Goal: Information Seeking & Learning: Learn about a topic

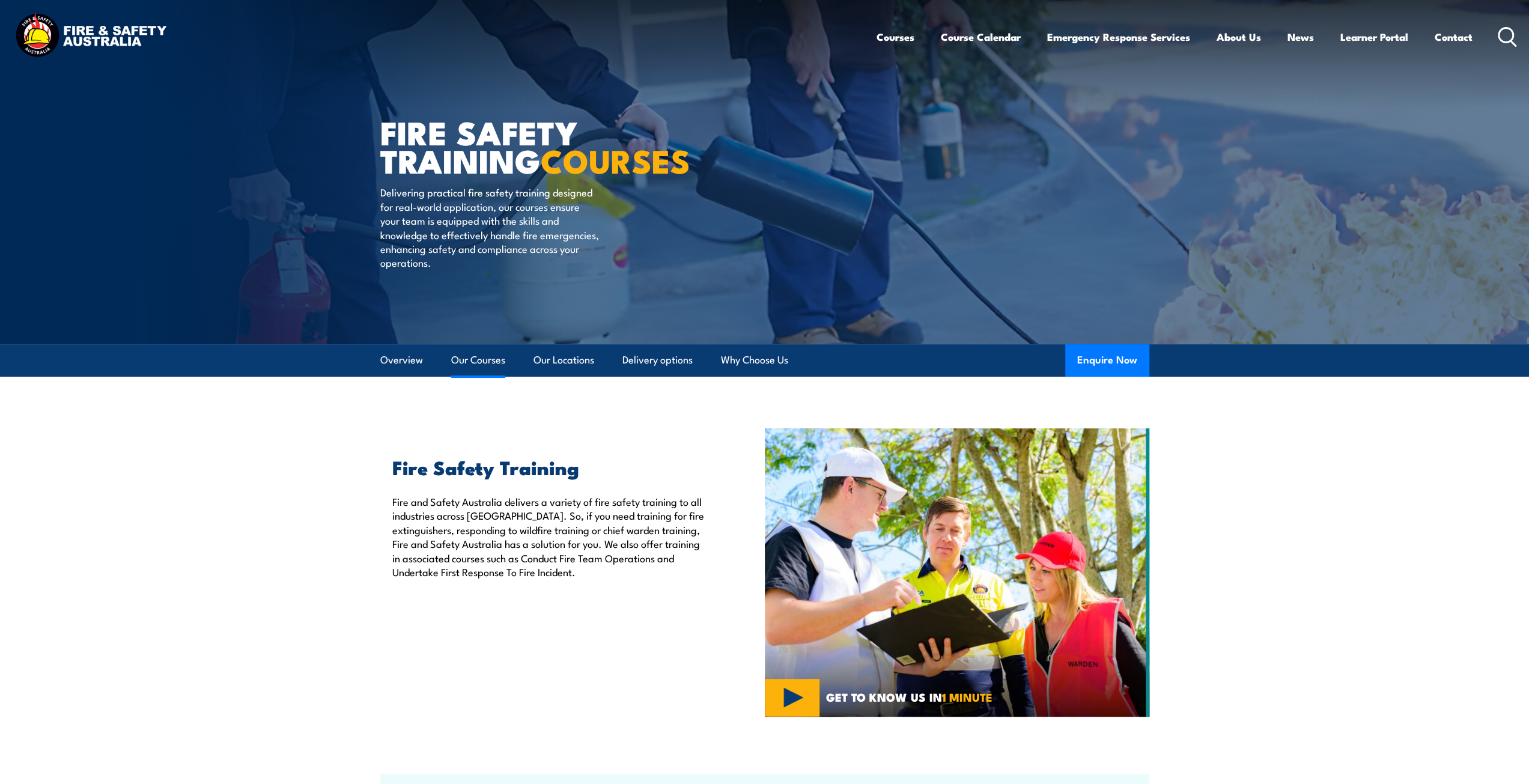
click at [469, 358] on link "Our Courses" at bounding box center [479, 359] width 54 height 32
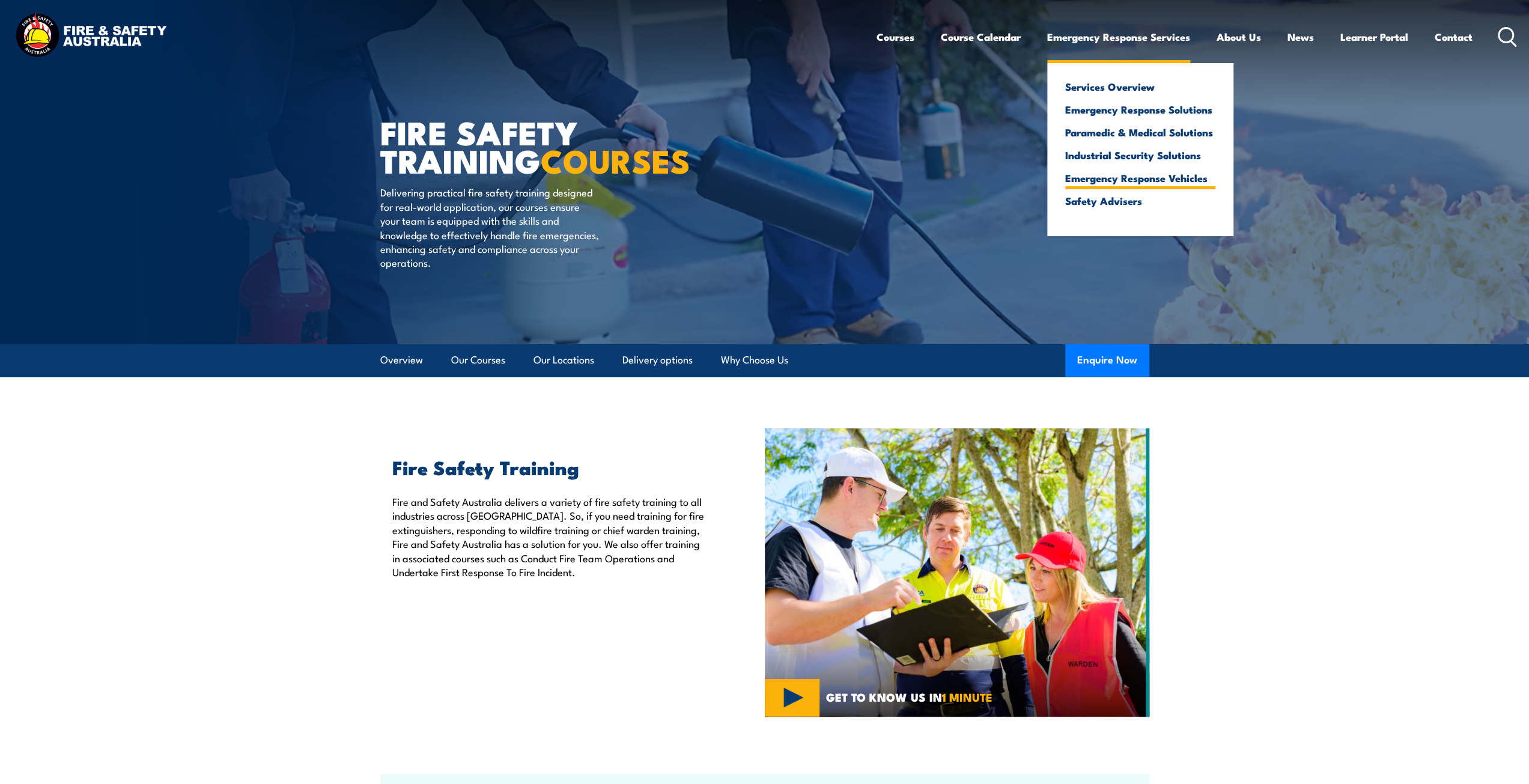
click at [1095, 180] on link "Emergency Response Vehicles" at bounding box center [1140, 178] width 150 height 11
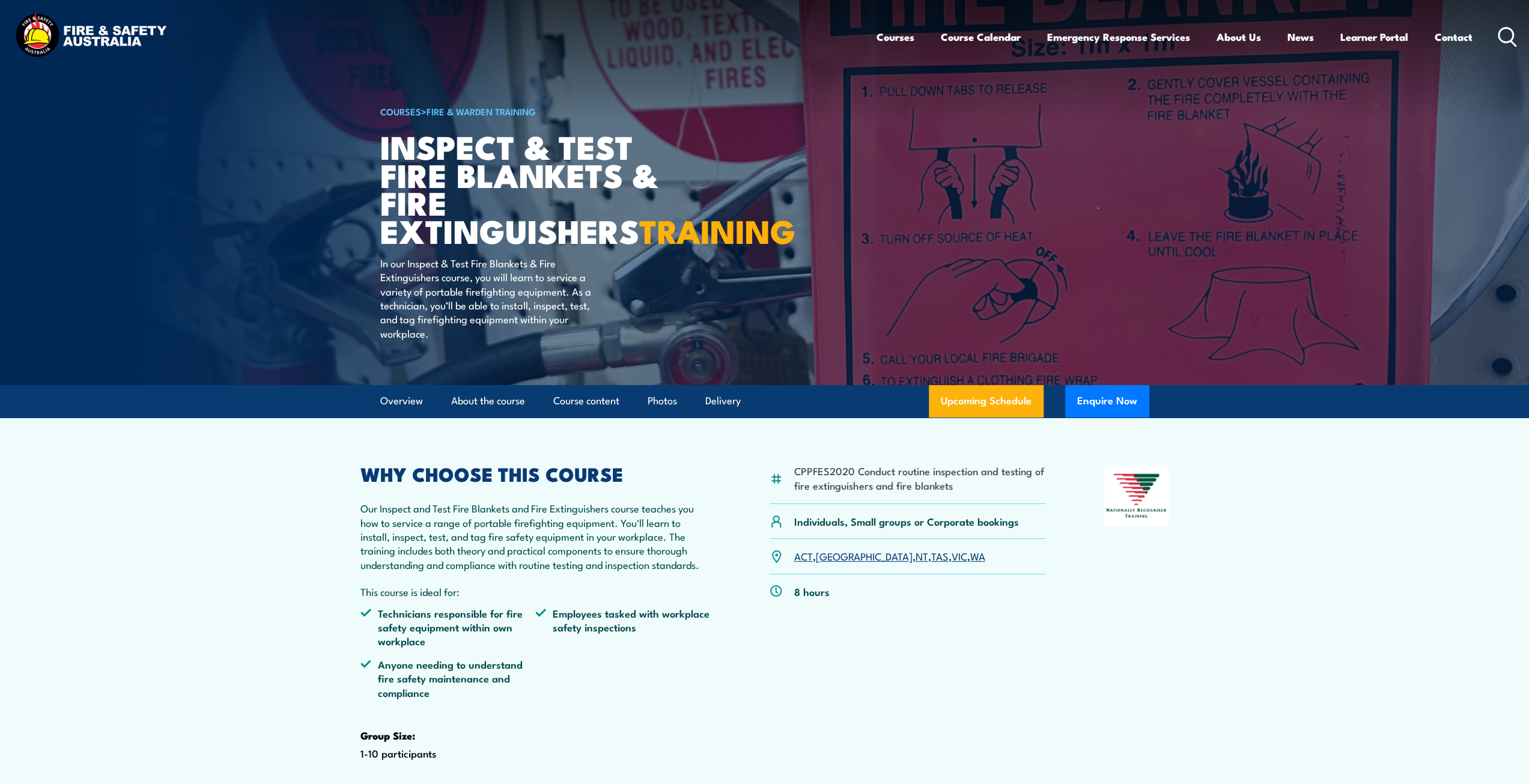
click at [952, 563] on link "VIC" at bounding box center [960, 555] width 16 height 14
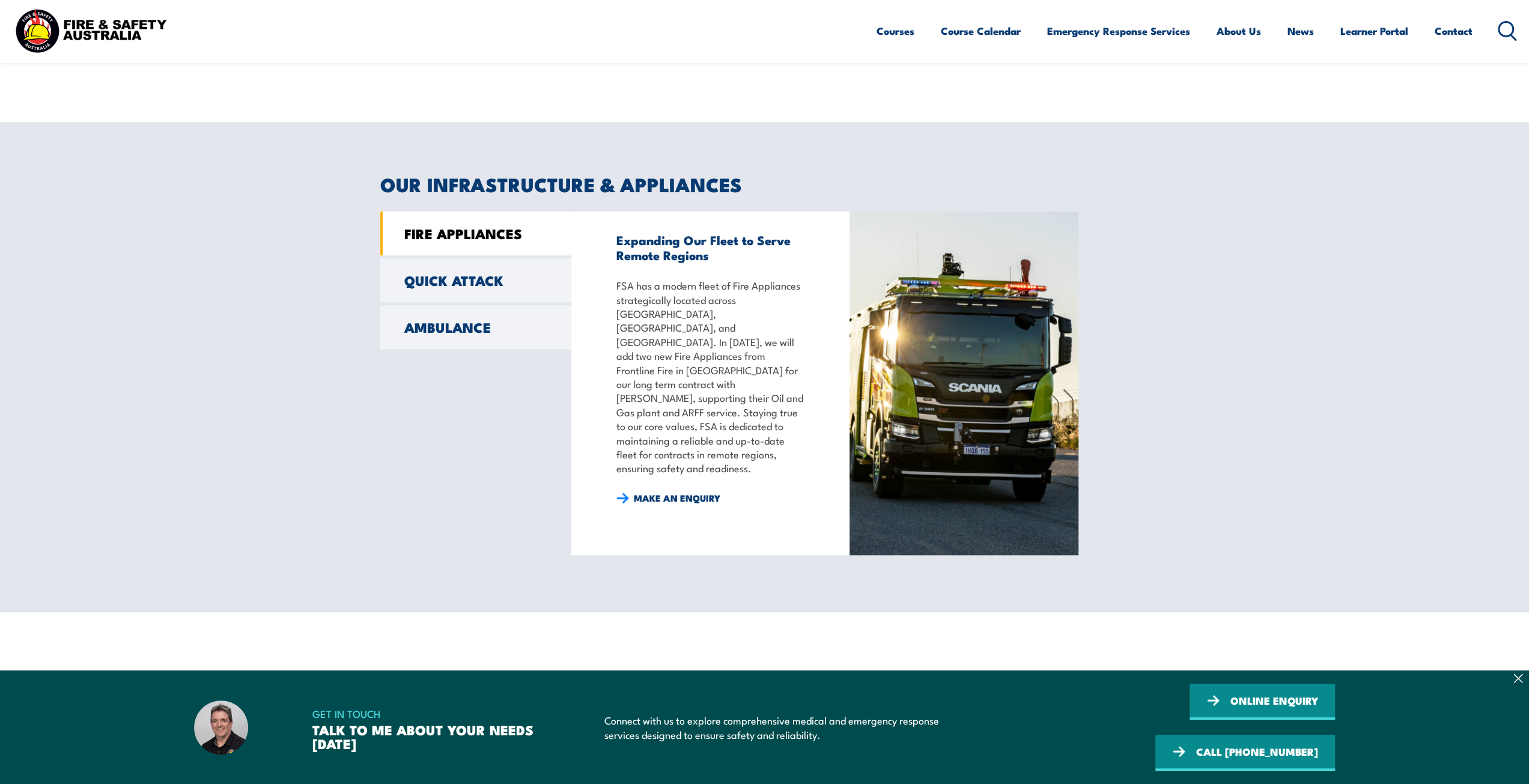
scroll to position [901, 0]
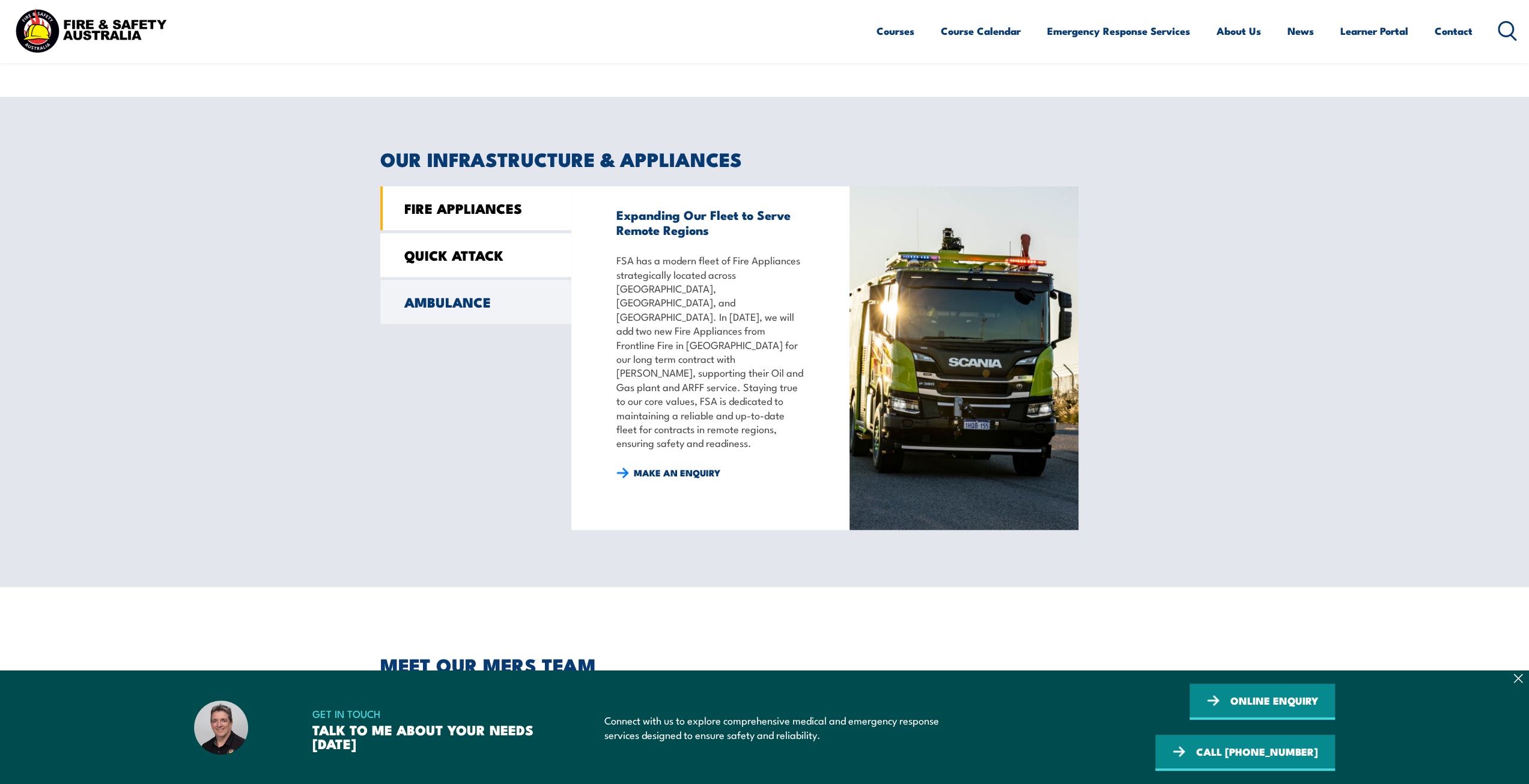
click at [425, 258] on link "QUICK ATTACK" at bounding box center [476, 255] width 191 height 44
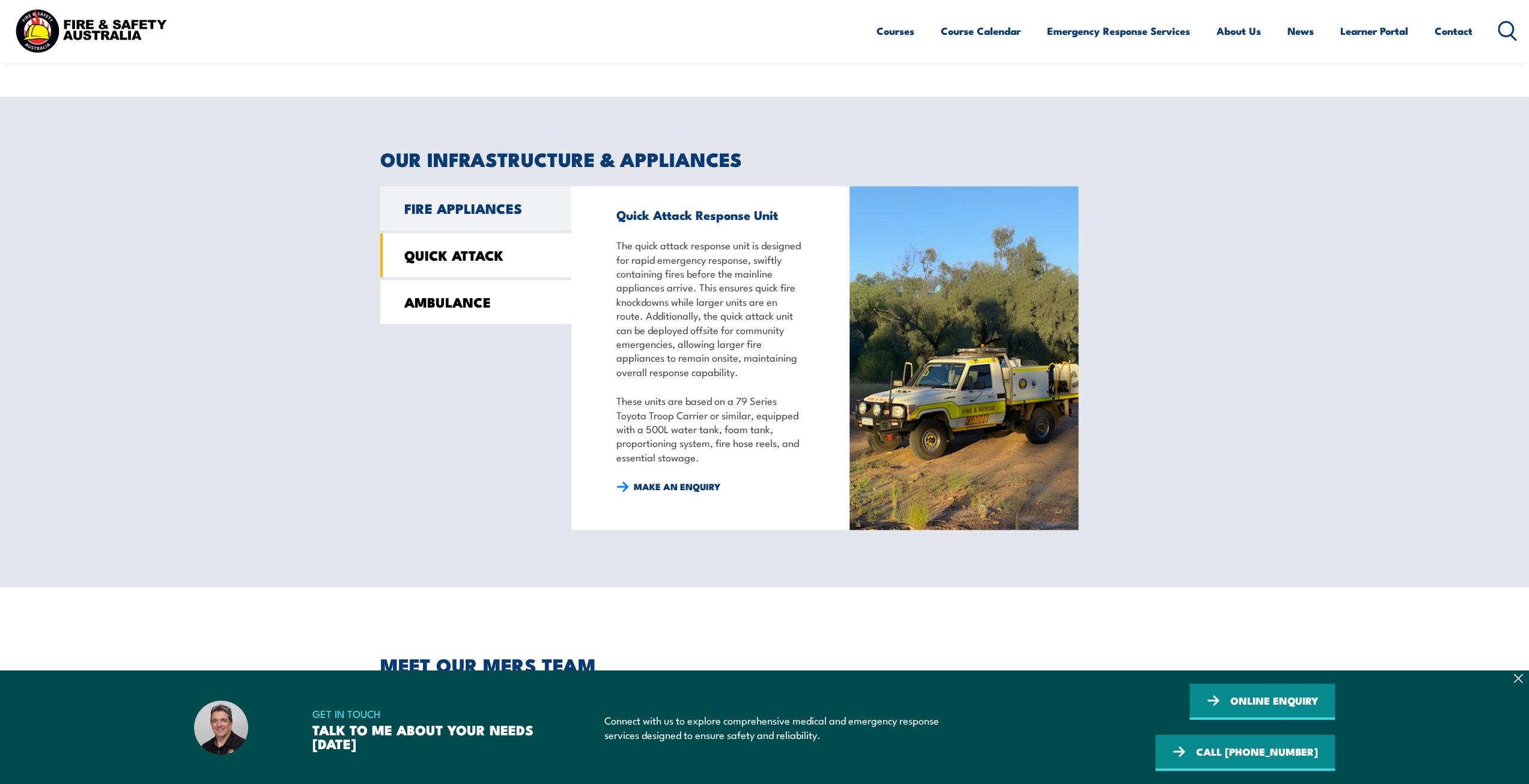
click at [445, 302] on link "AMBULANCE" at bounding box center [476, 302] width 191 height 44
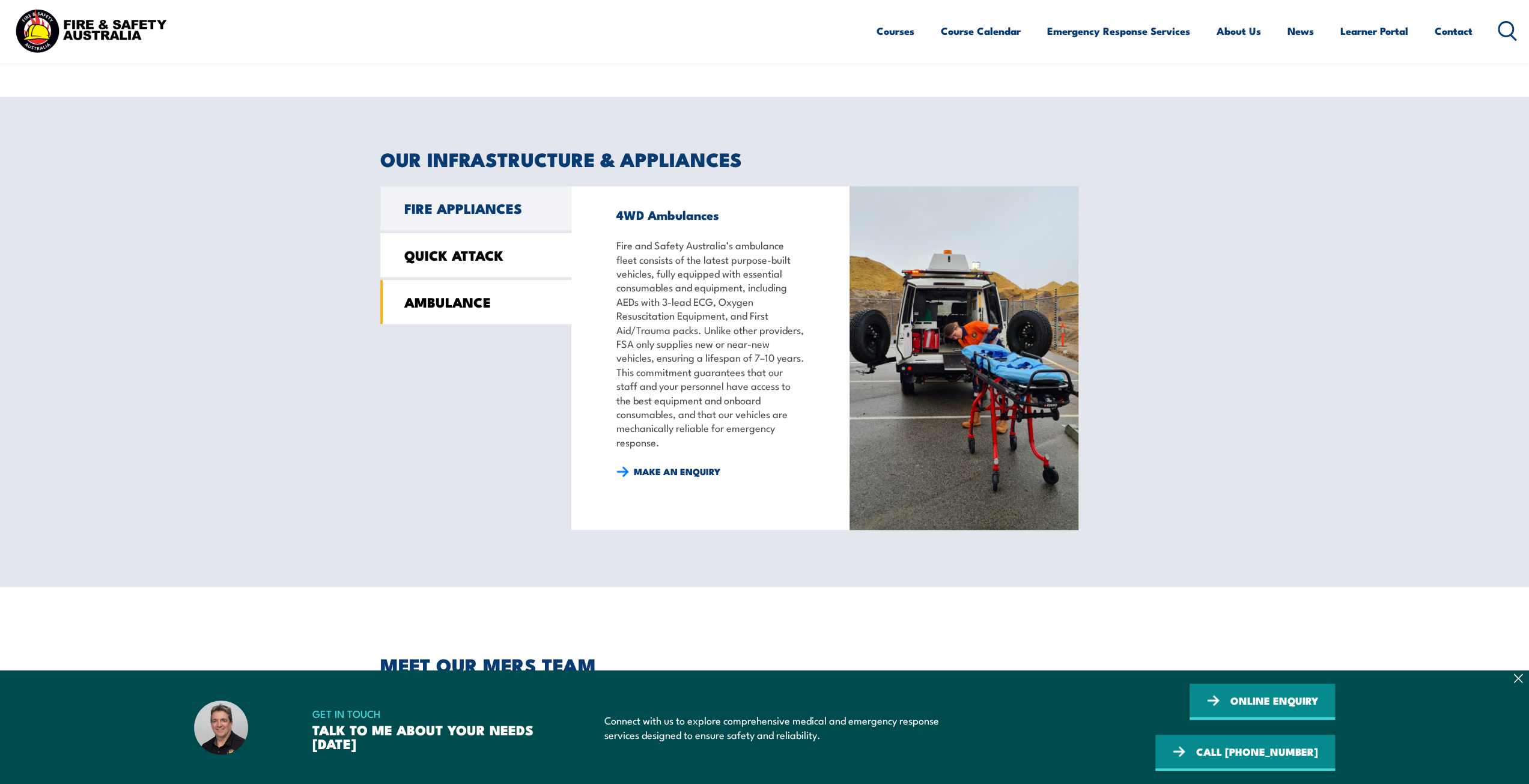
click at [434, 268] on link "QUICK ATTACK" at bounding box center [476, 255] width 191 height 44
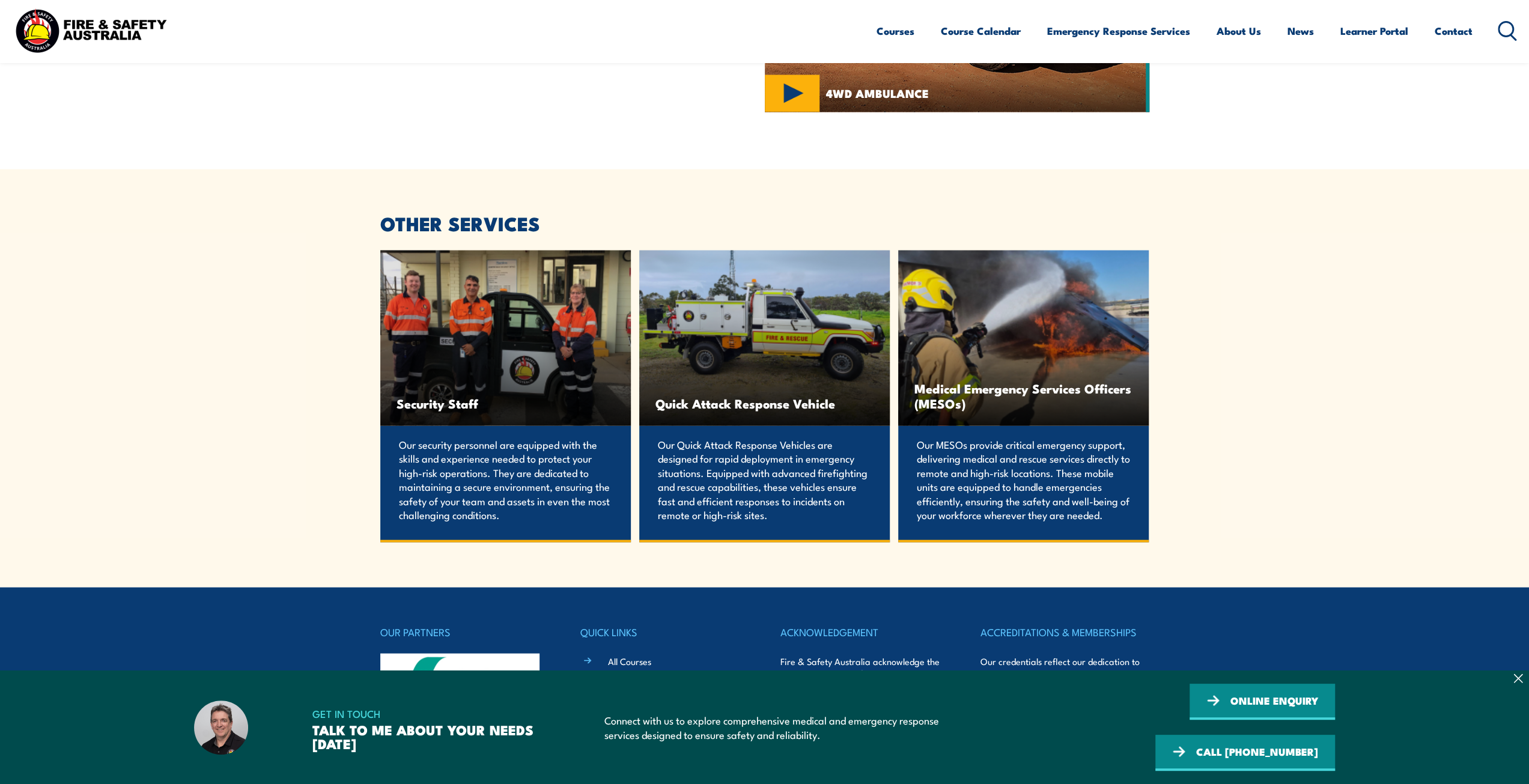
scroll to position [2643, 0]
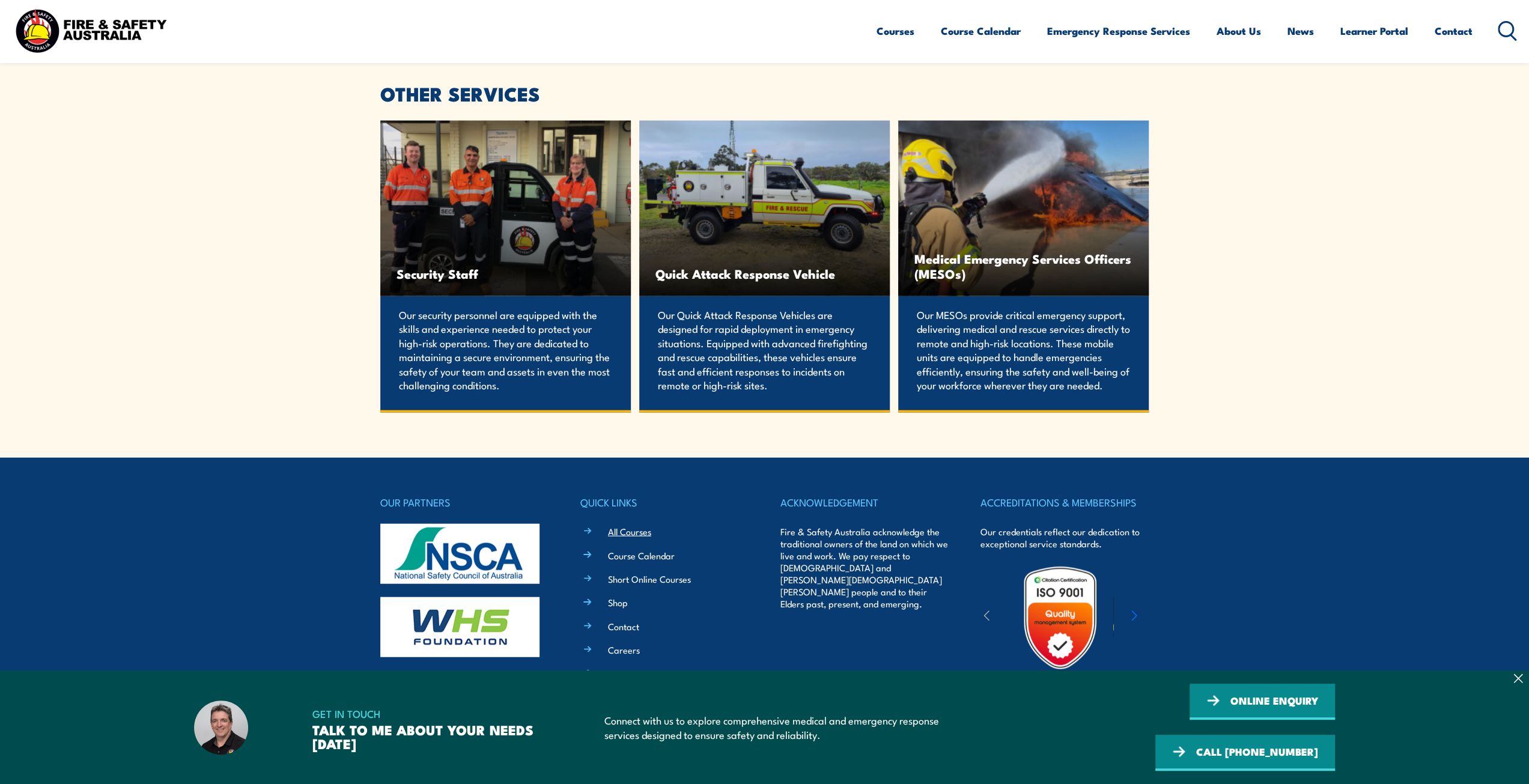
click at [642, 530] on link "All Courses" at bounding box center [629, 531] width 43 height 13
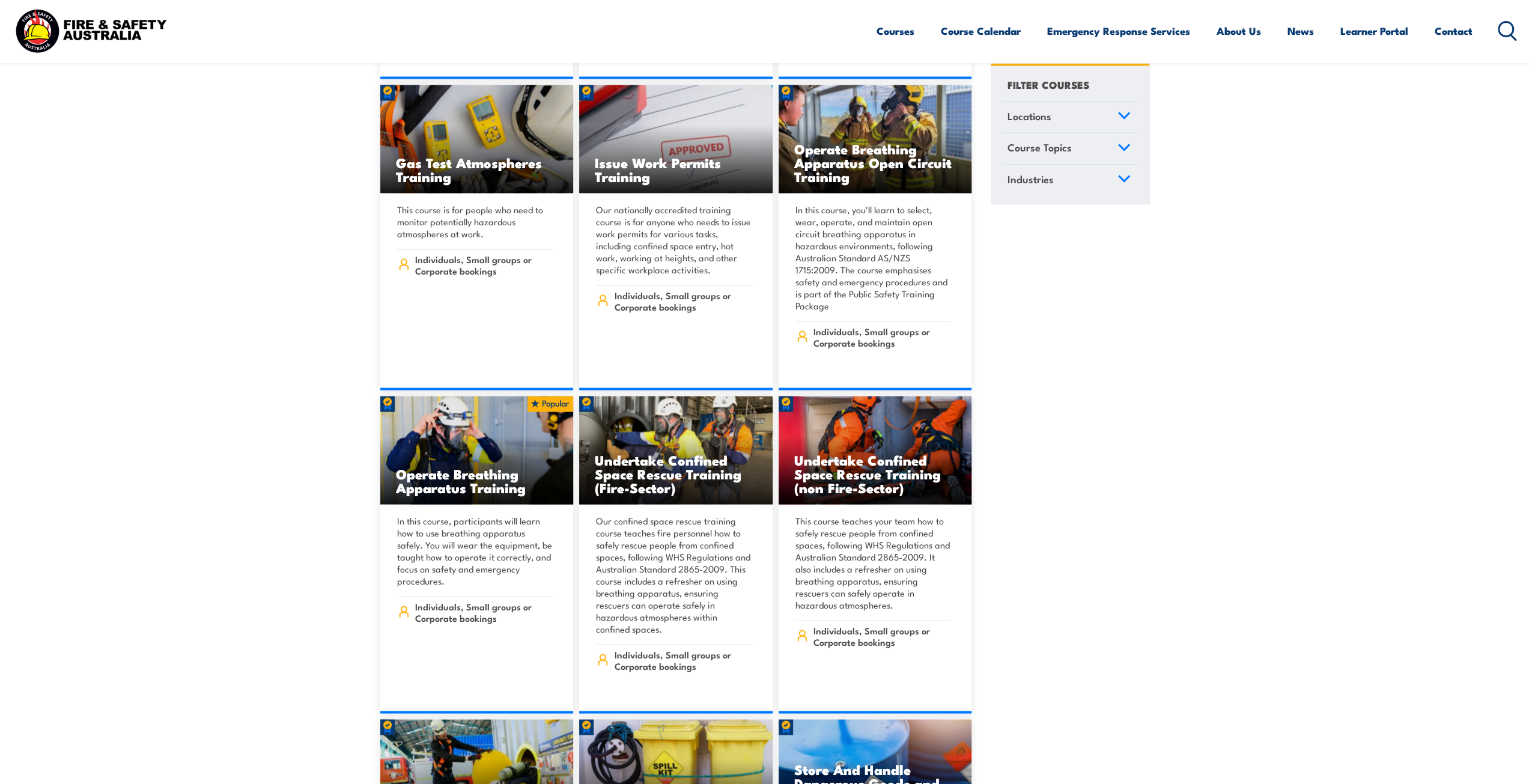
scroll to position [11713, 0]
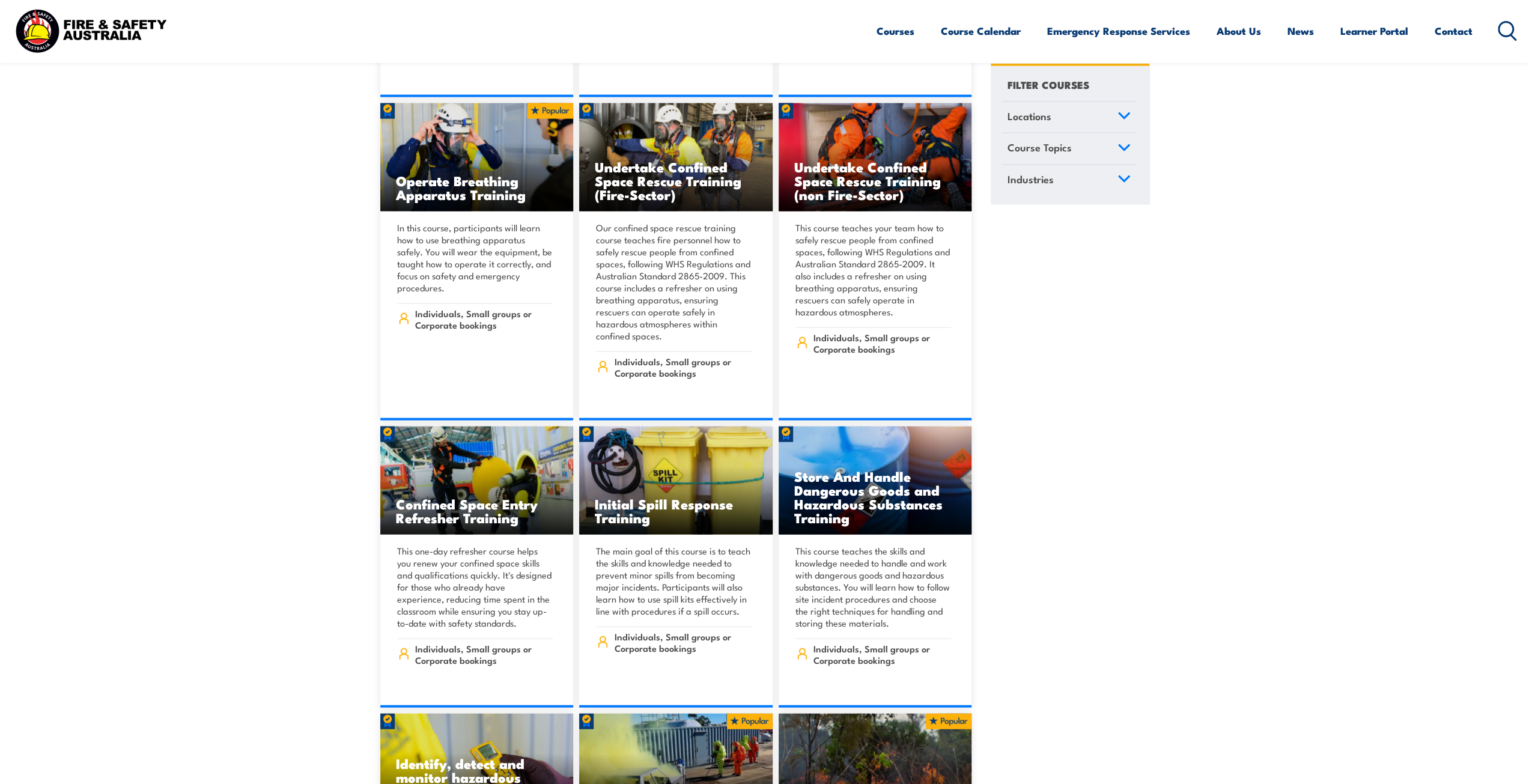
drag, startPoint x: 253, startPoint y: 483, endPoint x: 100, endPoint y: 313, distance: 228.7
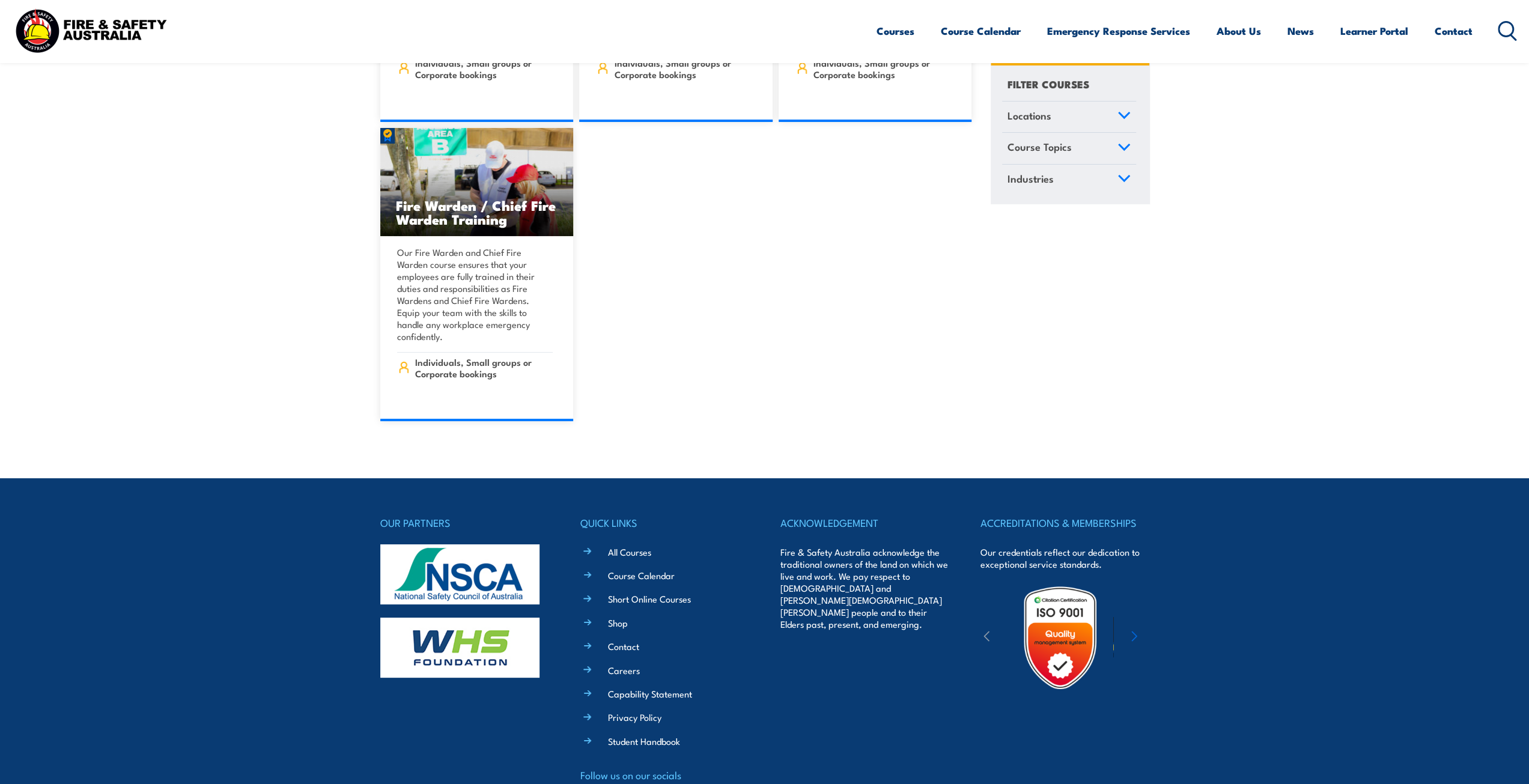
scroll to position [13750, 0]
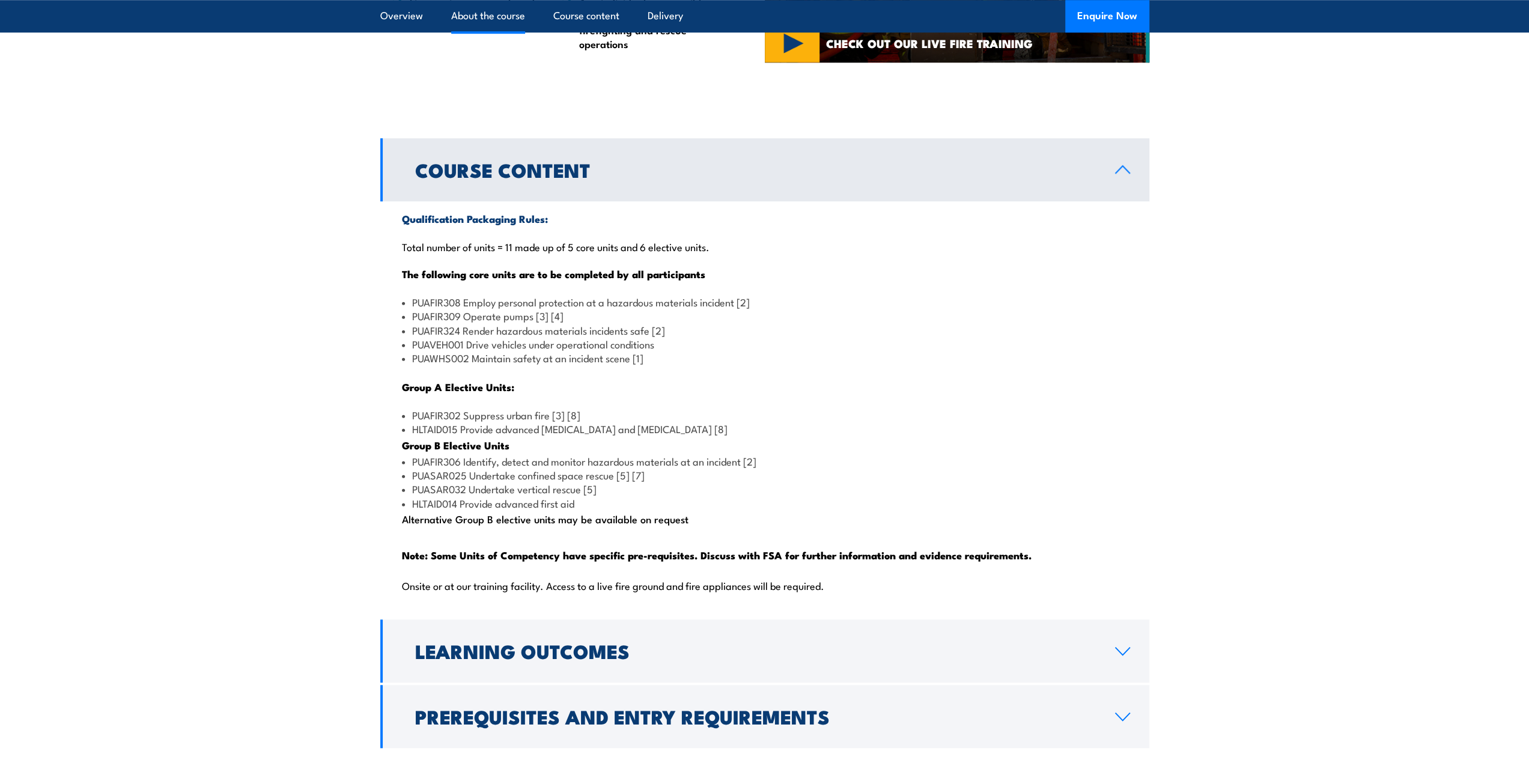
scroll to position [1081, 0]
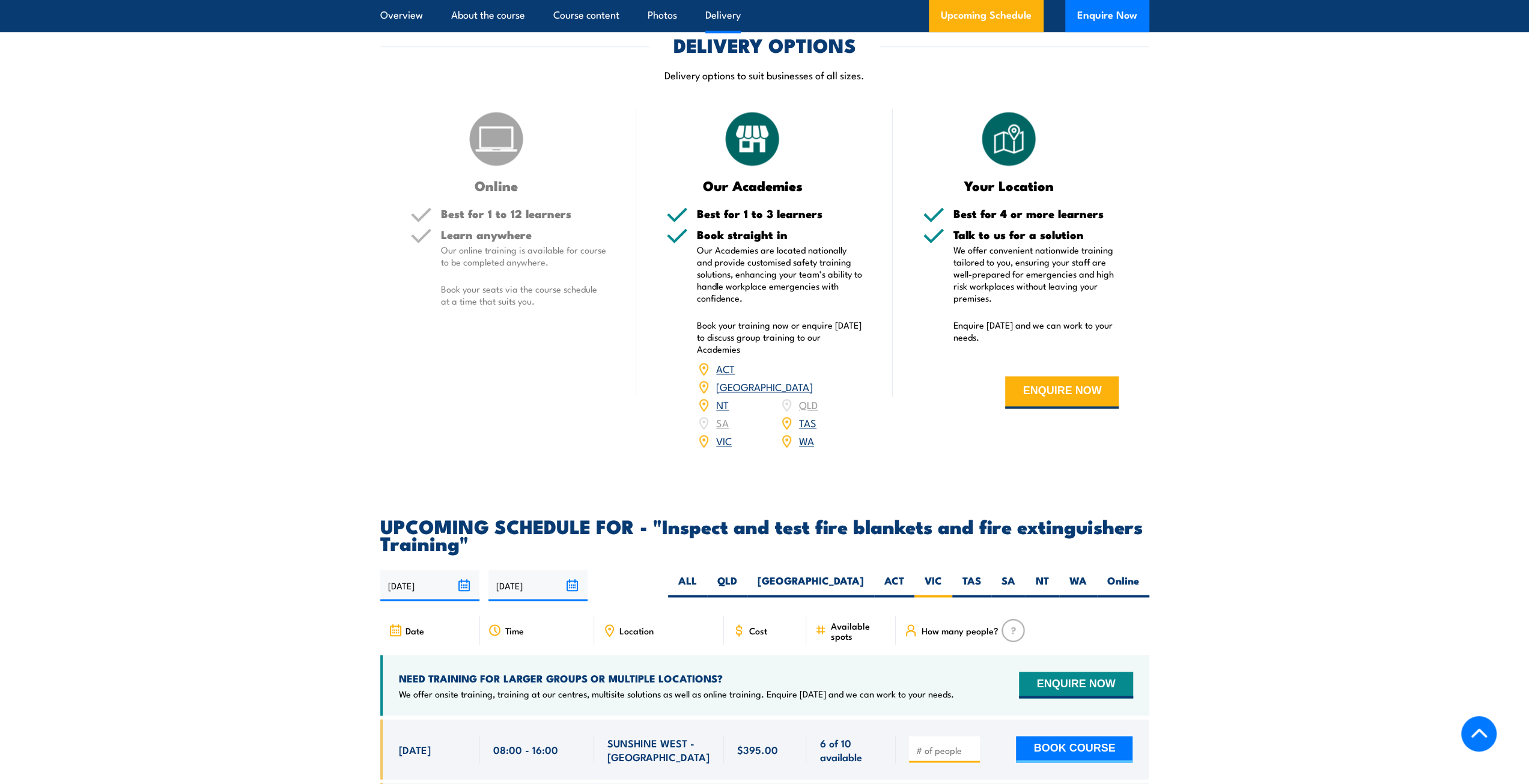
scroll to position [1630, 0]
